Goal: Find specific page/section: Find specific page/section

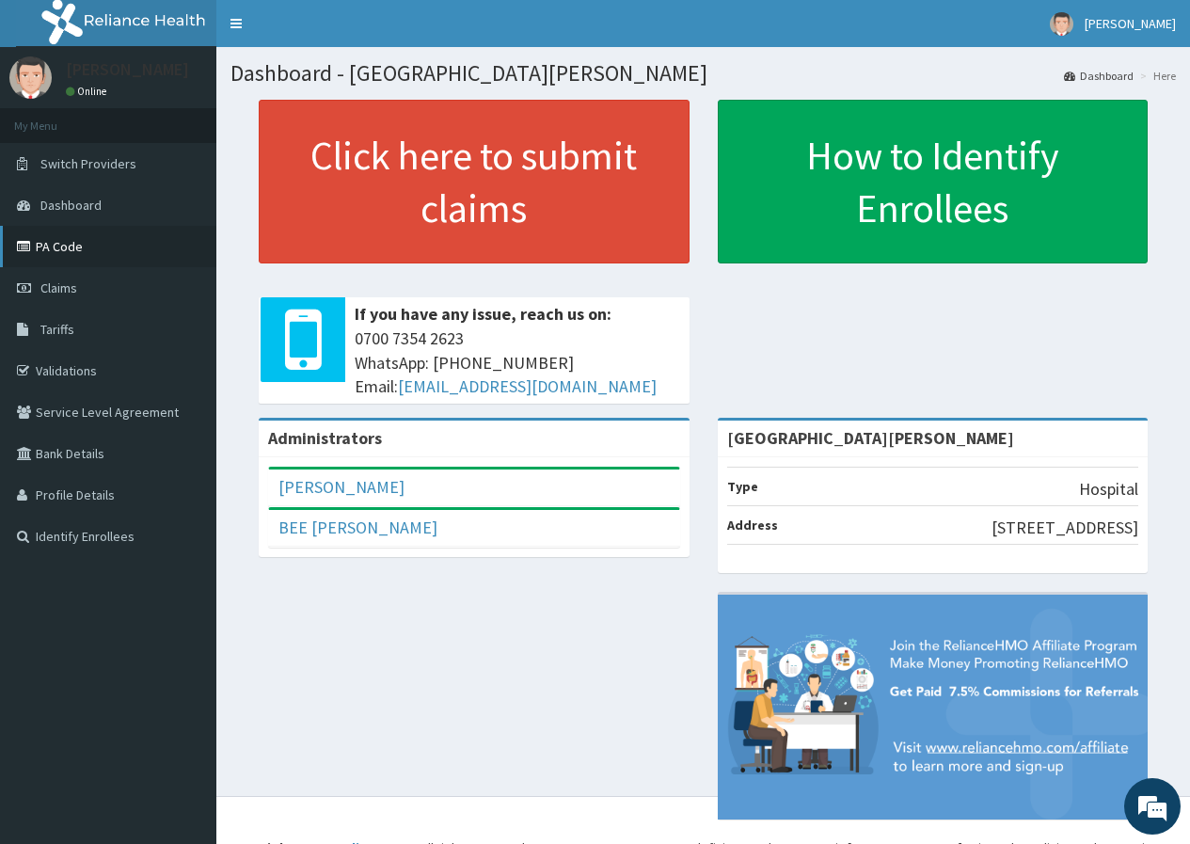
click at [68, 248] on link "PA Code" at bounding box center [108, 246] width 216 height 41
click at [73, 362] on link "Validations" at bounding box center [108, 370] width 216 height 41
click at [69, 238] on link "PA Code" at bounding box center [108, 246] width 216 height 41
